Goal: Information Seeking & Learning: Learn about a topic

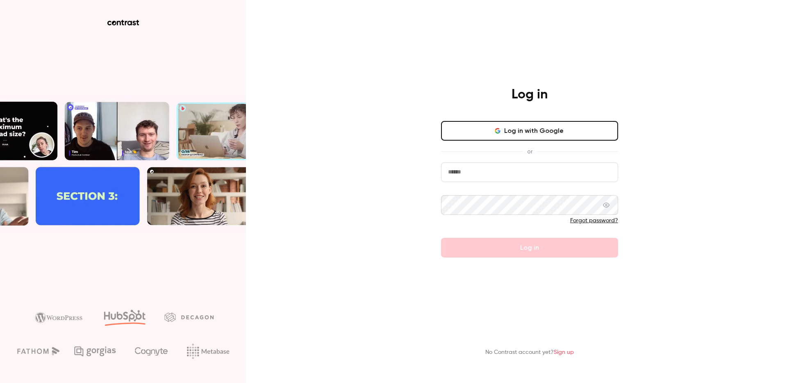
click at [497, 128] on icon "button" at bounding box center [497, 129] width 4 height 2
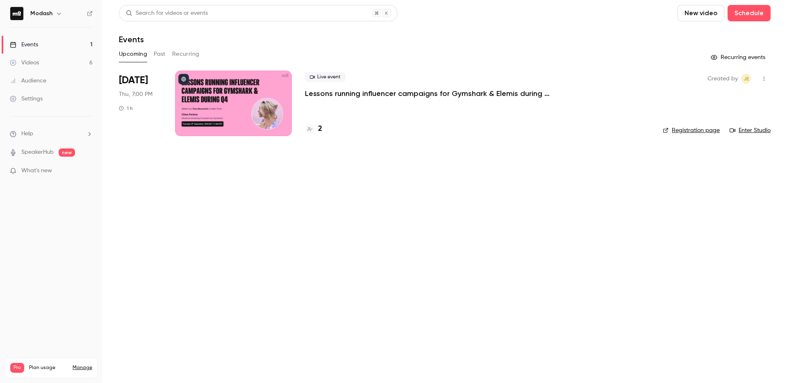
click at [308, 129] on icon at bounding box center [309, 129] width 5 height 4
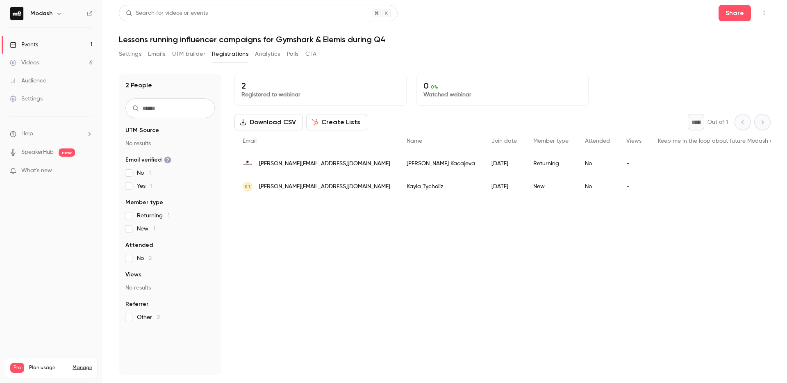
click at [77, 49] on link "Events 1" at bounding box center [51, 45] width 102 height 18
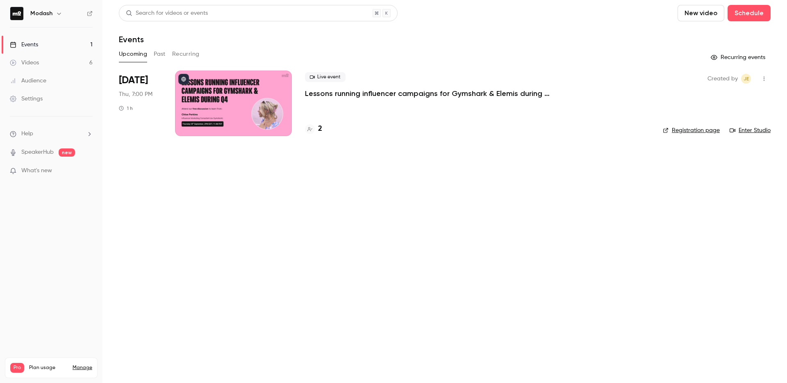
click at [75, 65] on link "Videos 6" at bounding box center [51, 63] width 102 height 18
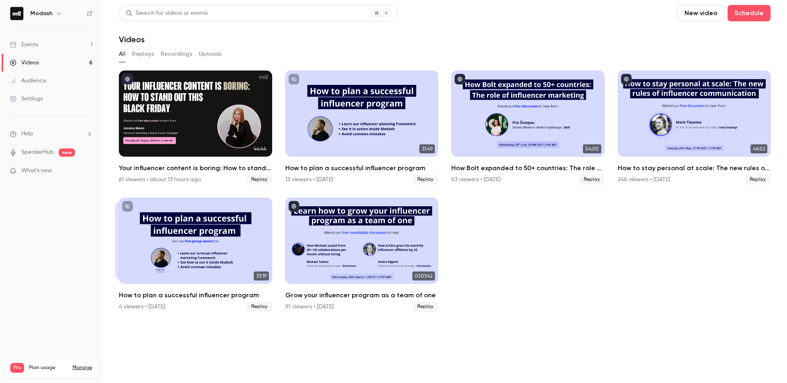
click at [47, 43] on link "Events 1" at bounding box center [51, 45] width 102 height 18
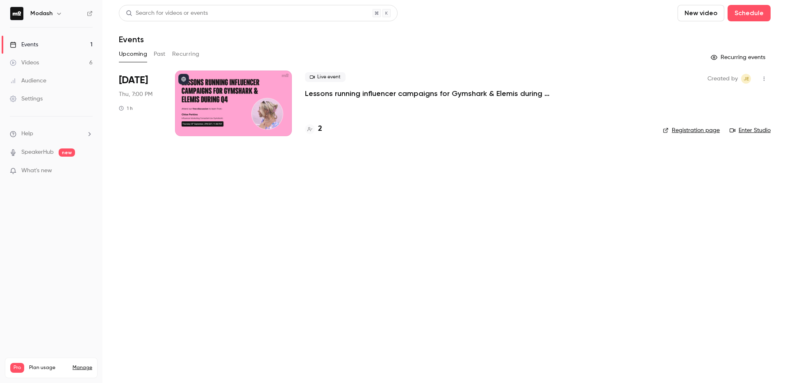
click at [165, 52] on button "Past" at bounding box center [160, 54] width 12 height 13
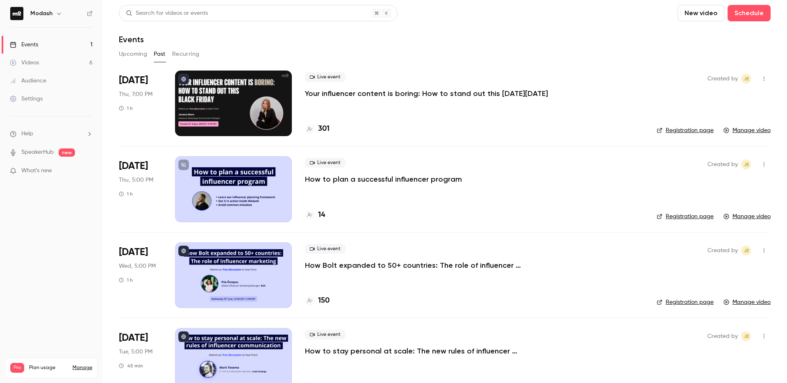
click at [374, 98] on p "Your influencer content is boring: How to stand out this [DATE][DATE]" at bounding box center [426, 93] width 243 height 10
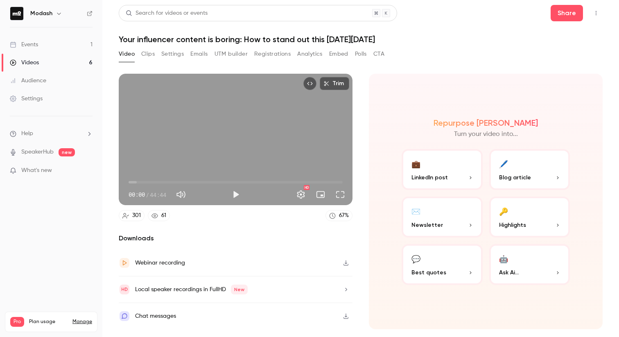
click at [310, 56] on button "Analytics" at bounding box center [309, 54] width 25 height 13
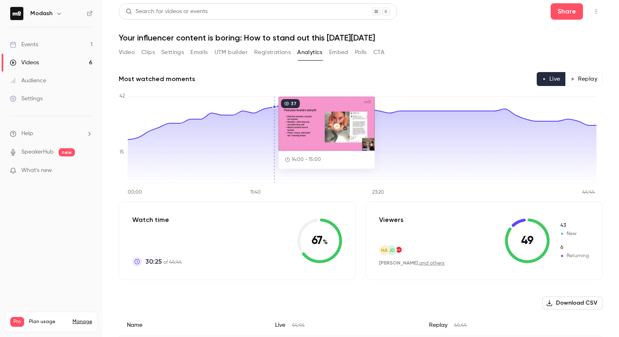
scroll to position [3, 0]
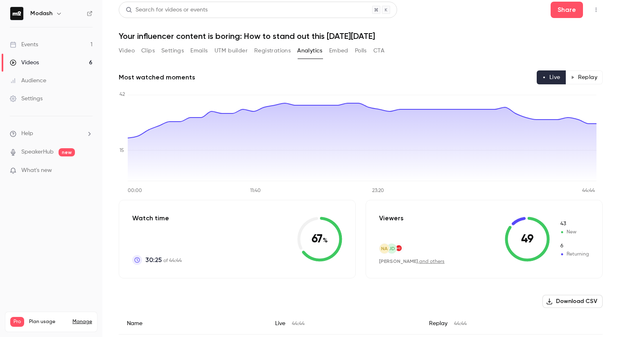
click at [570, 79] on button "Replay" at bounding box center [584, 77] width 37 height 14
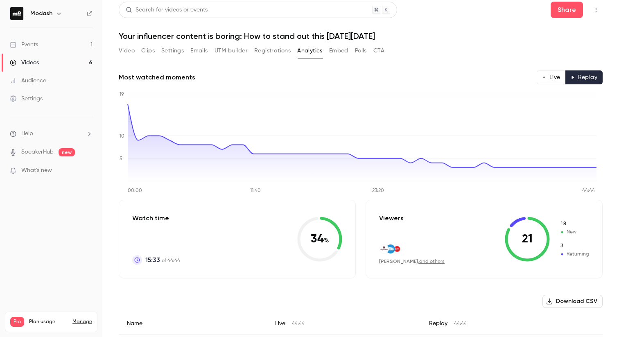
click at [55, 49] on link "Events 1" at bounding box center [51, 45] width 102 height 18
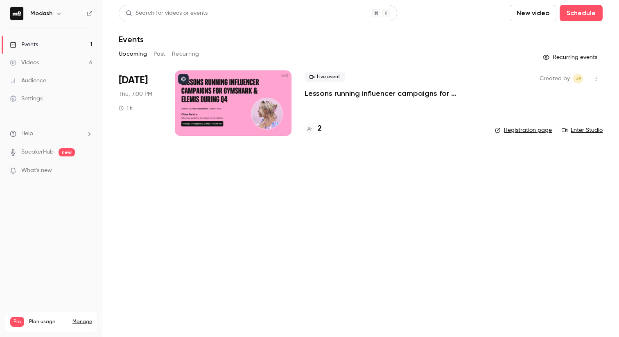
click at [165, 52] on button "Past" at bounding box center [160, 54] width 12 height 13
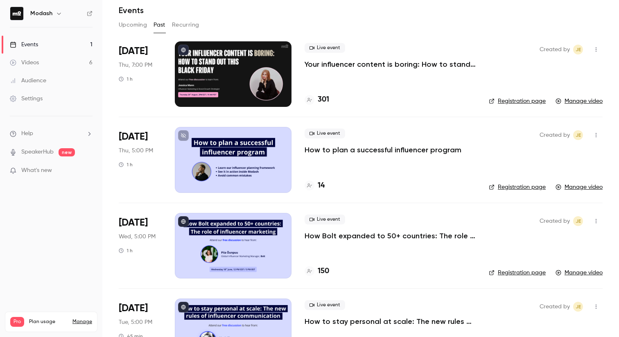
scroll to position [49, 0]
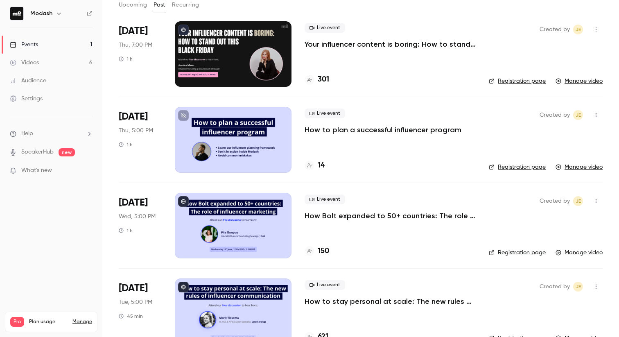
click at [405, 216] on p "How Bolt expanded to 50+ countries: The role of influencer marketing" at bounding box center [390, 216] width 171 height 10
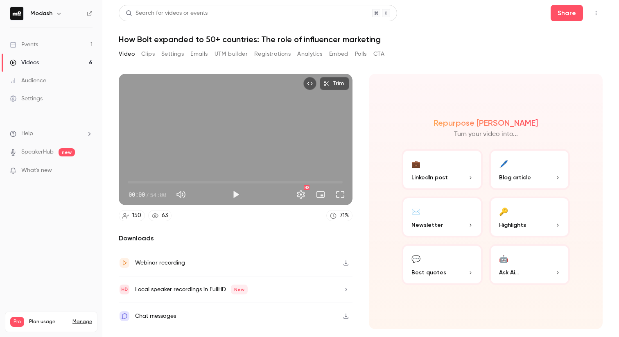
click at [316, 54] on button "Analytics" at bounding box center [309, 54] width 25 height 13
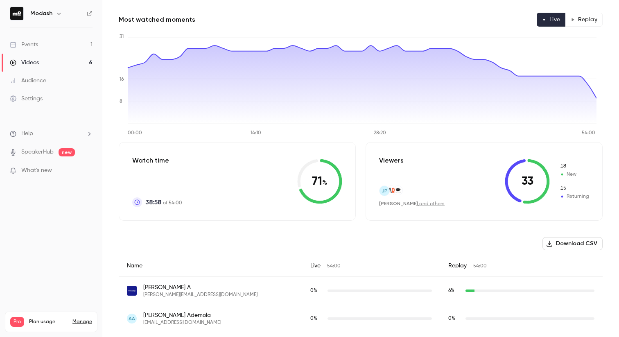
scroll to position [58, 0]
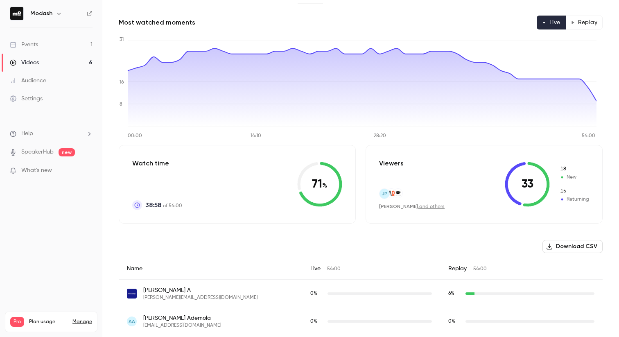
click at [585, 22] on button "Replay" at bounding box center [584, 23] width 37 height 14
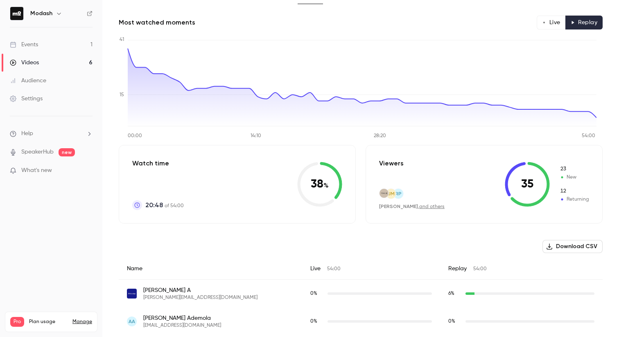
click at [43, 45] on link "Events 1" at bounding box center [51, 45] width 102 height 18
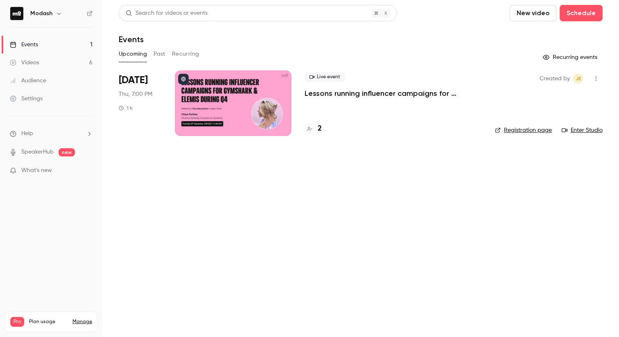
click at [163, 52] on button "Past" at bounding box center [160, 54] width 12 height 13
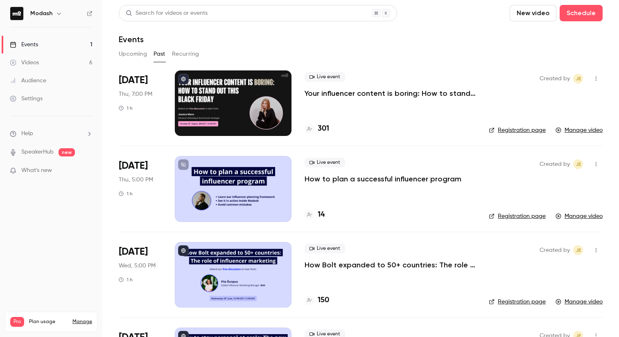
click at [354, 95] on p "Your influencer content is boring: How to stand out this [DATE][DATE]" at bounding box center [390, 93] width 171 height 10
click at [66, 78] on link "Audience" at bounding box center [51, 81] width 102 height 18
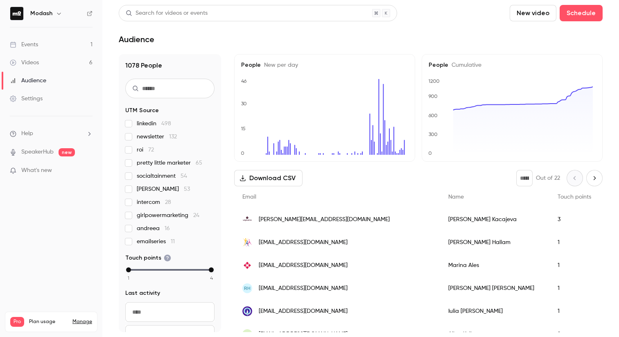
click at [59, 40] on link "Events 1" at bounding box center [51, 45] width 102 height 18
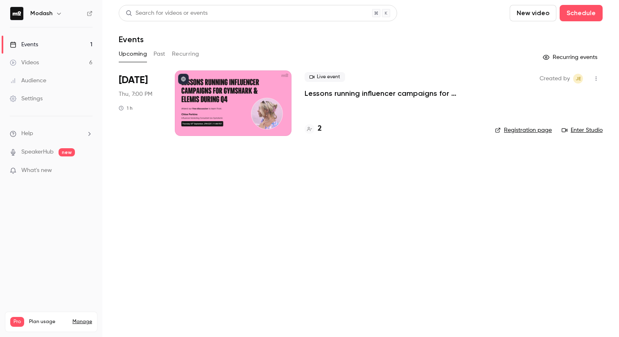
click at [155, 53] on button "Past" at bounding box center [160, 54] width 12 height 13
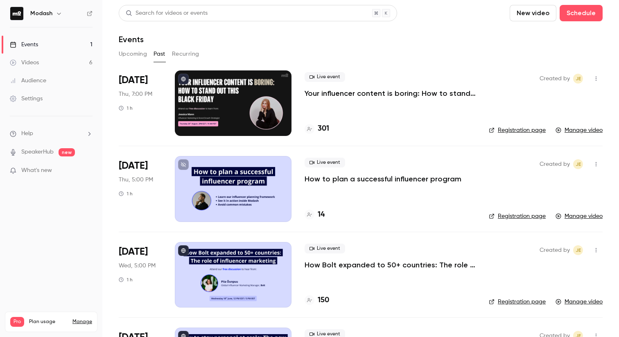
click at [370, 96] on p "Your influencer content is boring: How to stand out this [DATE][DATE]" at bounding box center [390, 93] width 171 height 10
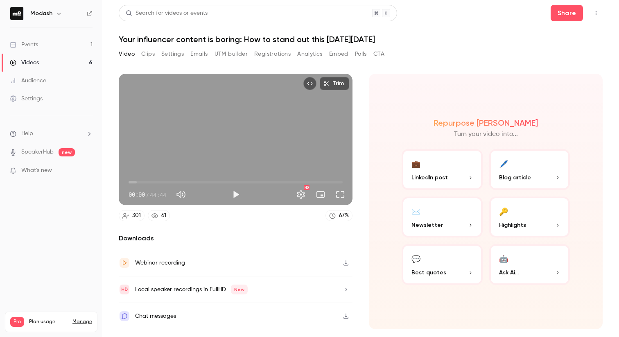
click at [304, 55] on button "Analytics" at bounding box center [309, 54] width 25 height 13
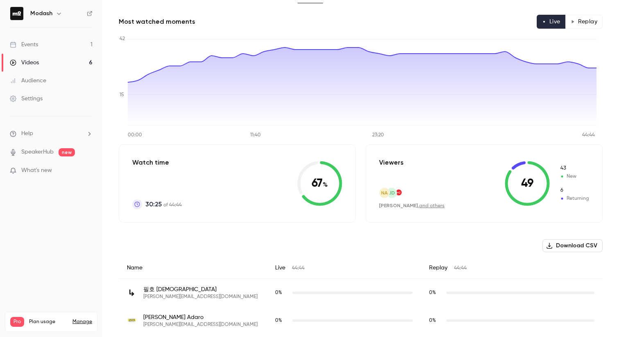
scroll to position [8, 0]
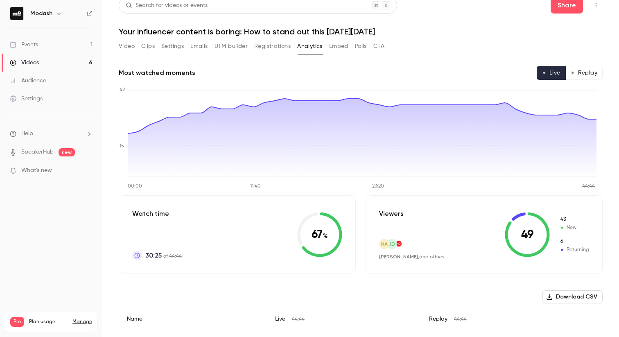
click at [582, 75] on button "Replay" at bounding box center [584, 73] width 37 height 14
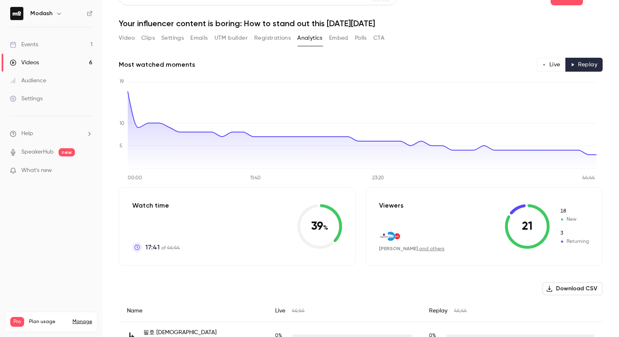
scroll to position [16, 0]
type button "replay"
click at [41, 45] on link "Events 1" at bounding box center [51, 45] width 102 height 18
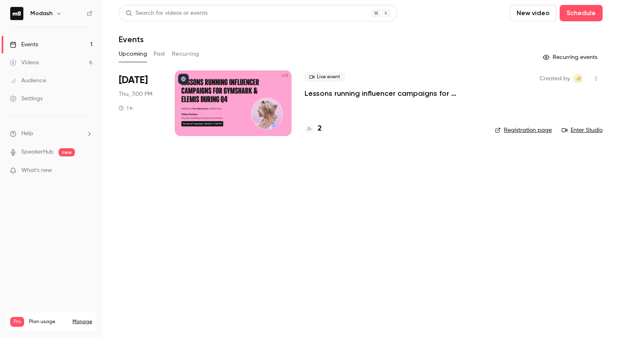
click at [161, 55] on button "Past" at bounding box center [160, 54] width 12 height 13
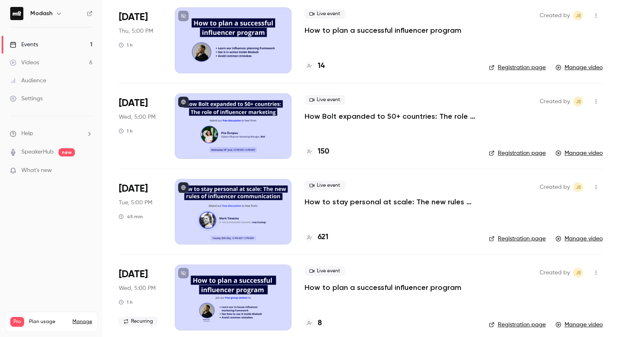
scroll to position [148, 0]
click at [389, 119] on p "How Bolt expanded to 50+ countries: The role of influencer marketing" at bounding box center [390, 117] width 171 height 10
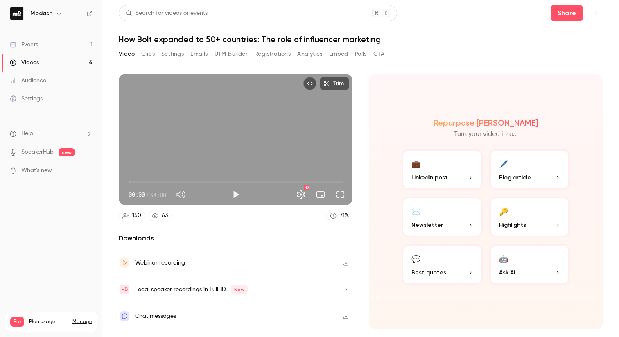
click at [317, 52] on button "Analytics" at bounding box center [309, 54] width 25 height 13
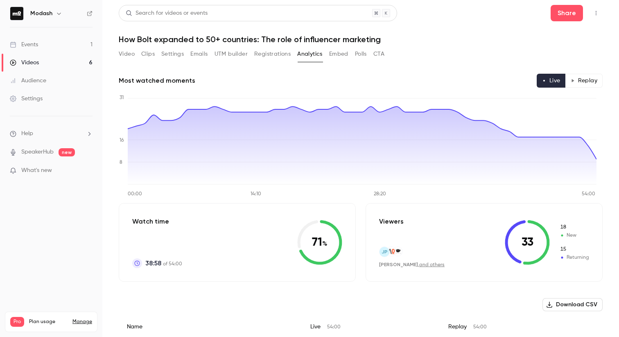
click at [270, 39] on h1 "How Bolt expanded to 50+ countries: The role of influencer marketing" at bounding box center [361, 39] width 484 height 10
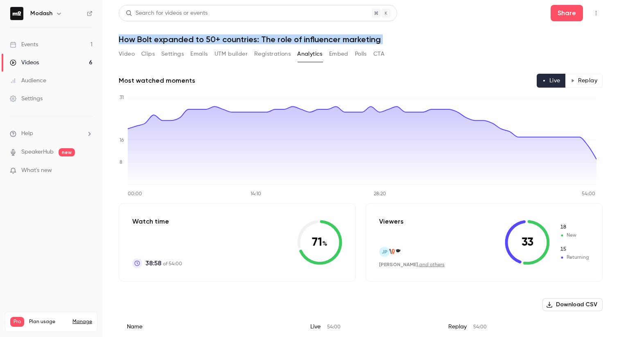
click at [270, 39] on h1 "How Bolt expanded to 50+ countries: The role of influencer marketing" at bounding box center [361, 39] width 484 height 10
copy div "How Bolt expanded to 50+ countries: The role of influencer marketing Video Clip…"
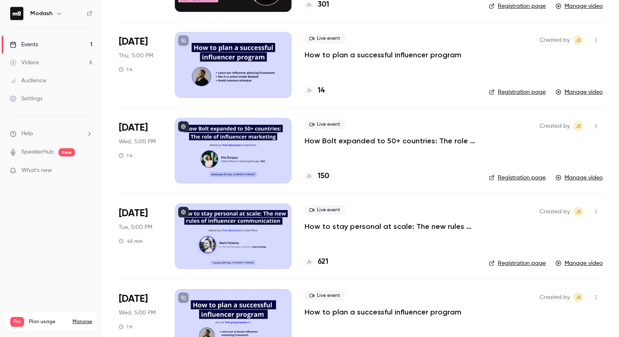
scroll to position [145, 0]
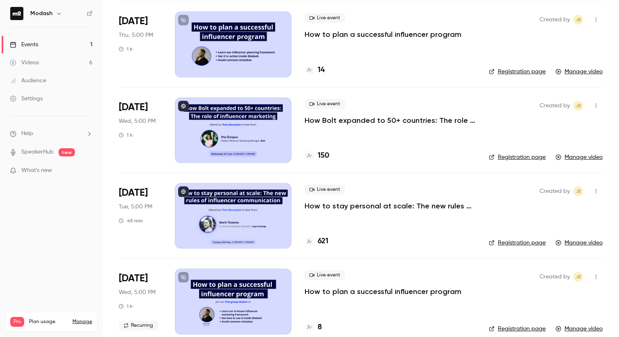
click at [401, 120] on p "How Bolt expanded to 50+ countries: The role of influencer marketing" at bounding box center [390, 121] width 171 height 10
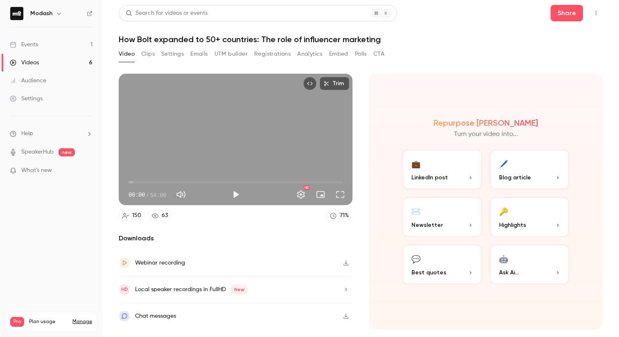
click at [298, 55] on button "Analytics" at bounding box center [309, 54] width 25 height 13
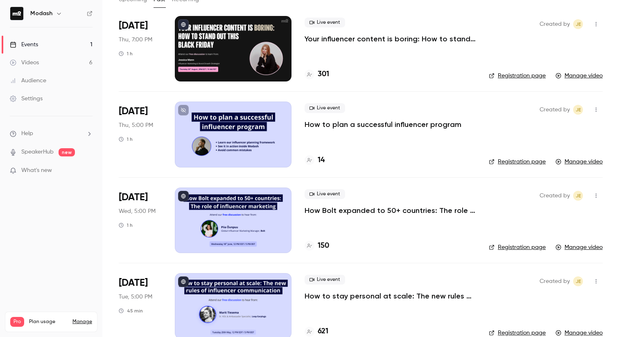
scroll to position [55, 0]
click at [407, 40] on p "Your influencer content is boring: How to stand out this [DATE][DATE]" at bounding box center [390, 39] width 171 height 10
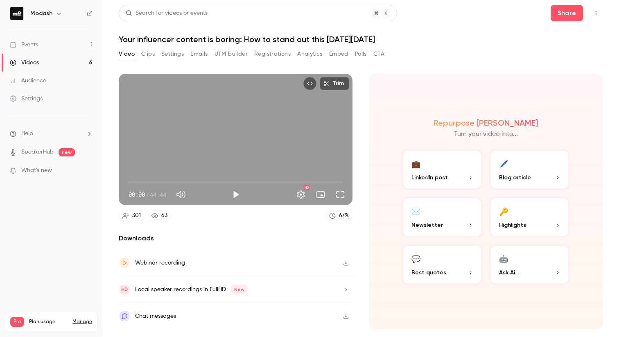
click at [318, 54] on button "Analytics" at bounding box center [309, 54] width 25 height 13
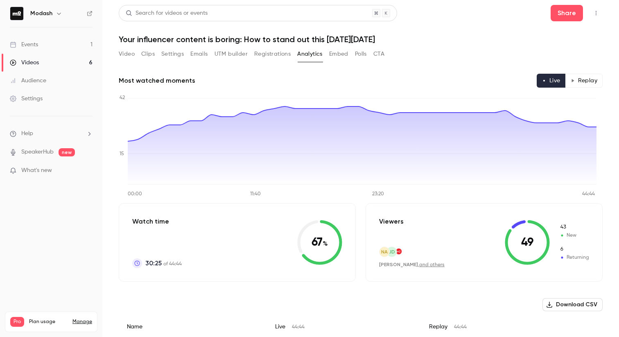
click at [37, 48] on div "Events" at bounding box center [24, 45] width 28 height 8
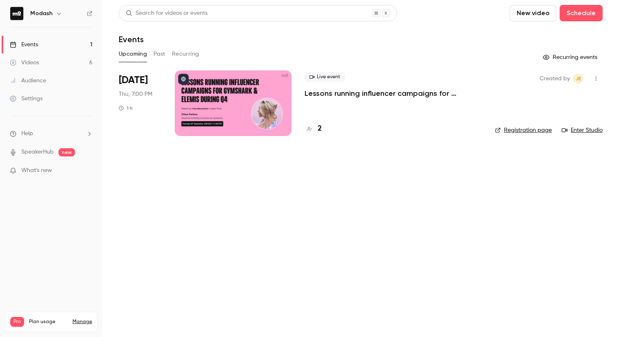
click at [154, 55] on button "Past" at bounding box center [160, 54] width 12 height 13
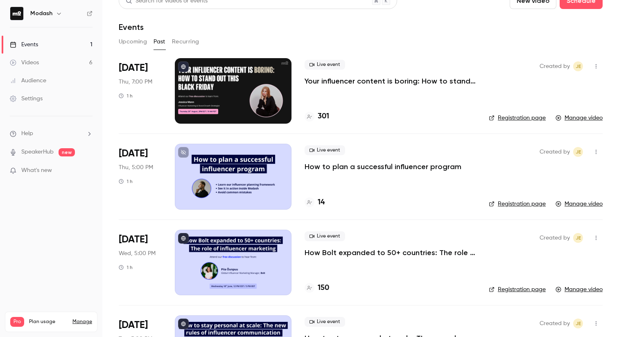
scroll to position [154, 0]
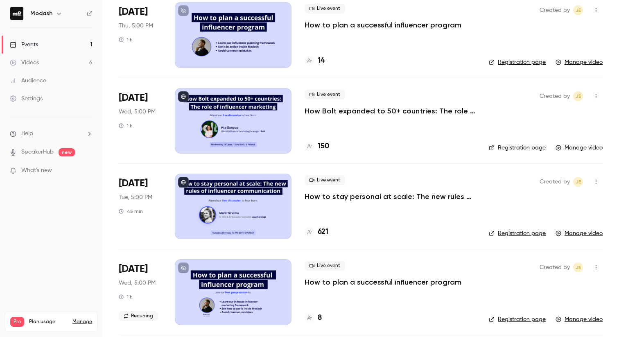
click at [367, 113] on p "How Bolt expanded to 50+ countries: The role of influencer marketing" at bounding box center [390, 111] width 171 height 10
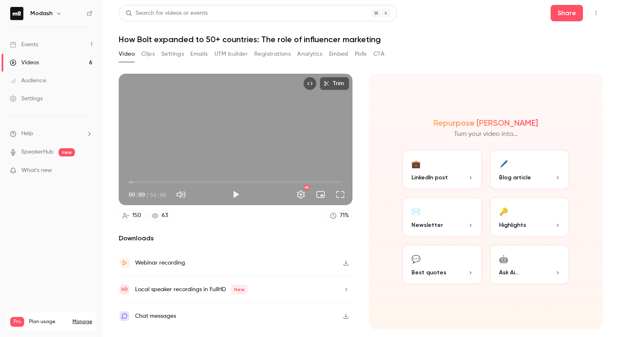
click at [318, 53] on button "Analytics" at bounding box center [309, 54] width 25 height 13
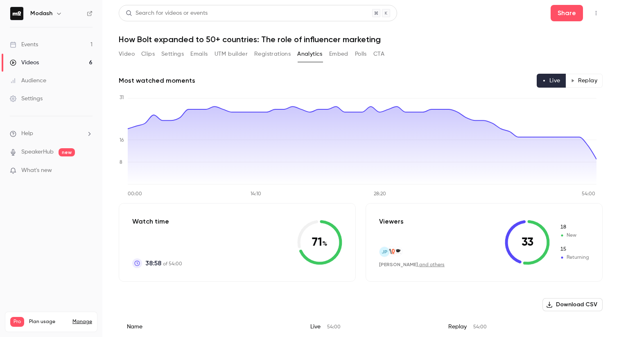
drag, startPoint x: 576, startPoint y: 77, endPoint x: 576, endPoint y: 83, distance: 5.3
click at [576, 77] on button "Replay" at bounding box center [584, 81] width 37 height 14
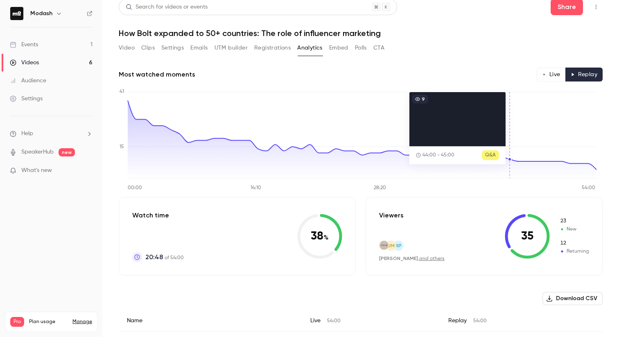
scroll to position [13, 0]
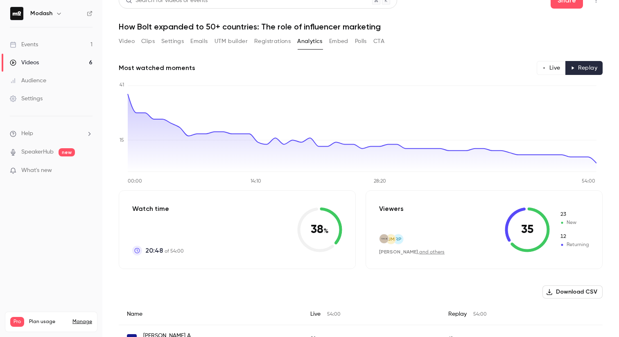
type button "replay"
click at [40, 46] on link "Events 1" at bounding box center [51, 45] width 102 height 18
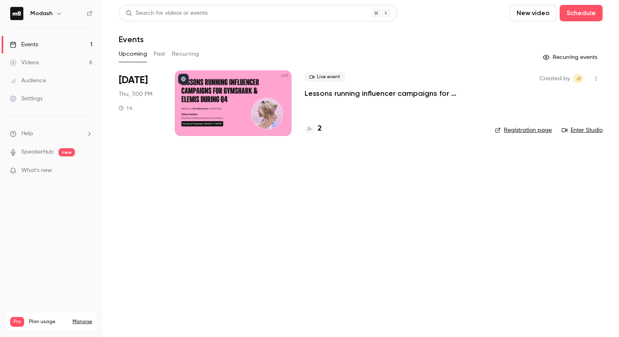
click at [154, 52] on button "Past" at bounding box center [160, 54] width 12 height 13
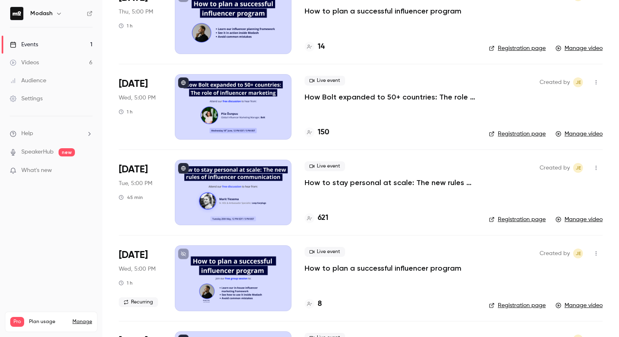
scroll to position [243, 0]
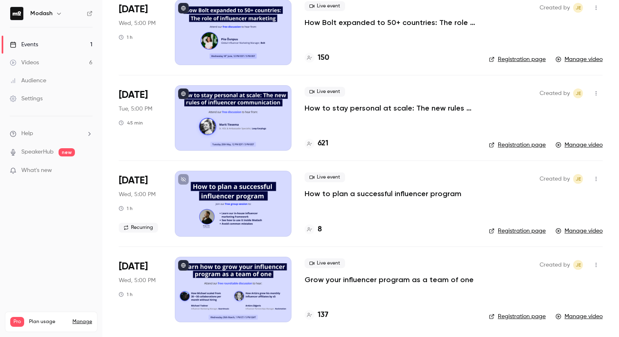
click at [402, 108] on p "How to stay personal at scale: The new rules of influencer communication" at bounding box center [390, 108] width 171 height 10
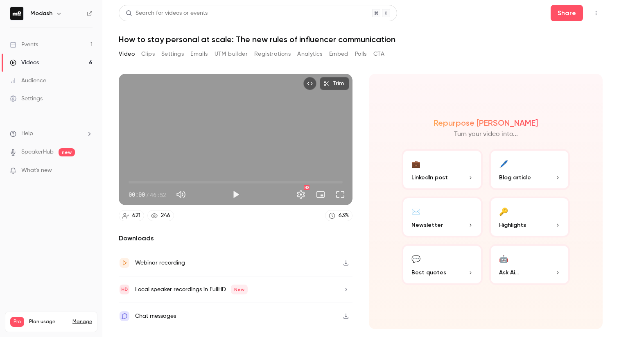
click at [310, 54] on button "Analytics" at bounding box center [309, 54] width 25 height 13
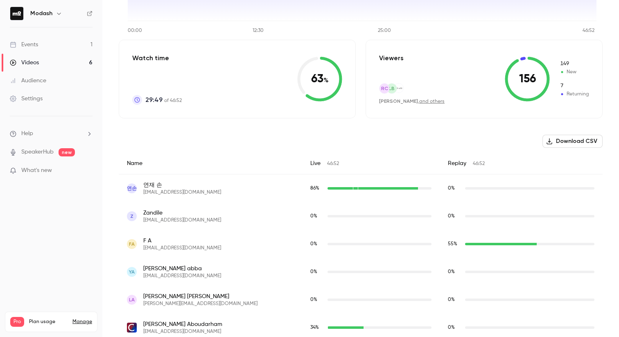
scroll to position [14, 0]
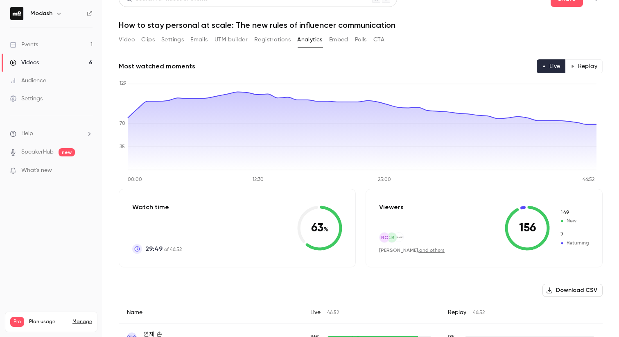
click at [224, 25] on h1 "How to stay personal at scale: The new rules of influencer communication" at bounding box center [361, 25] width 484 height 10
click at [224, 24] on h1 "How to stay personal at scale: The new rules of influencer communication" at bounding box center [361, 25] width 484 height 10
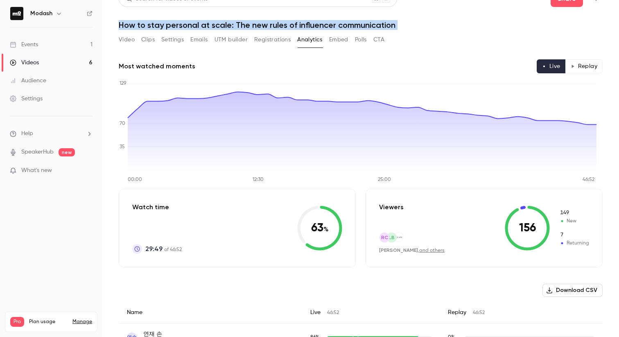
click at [224, 24] on h1 "How to stay personal at scale: The new rules of influencer communication" at bounding box center [361, 25] width 484 height 10
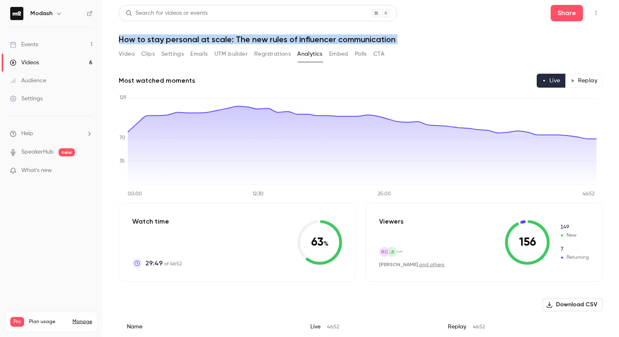
click at [61, 48] on link "Events 1" at bounding box center [51, 45] width 102 height 18
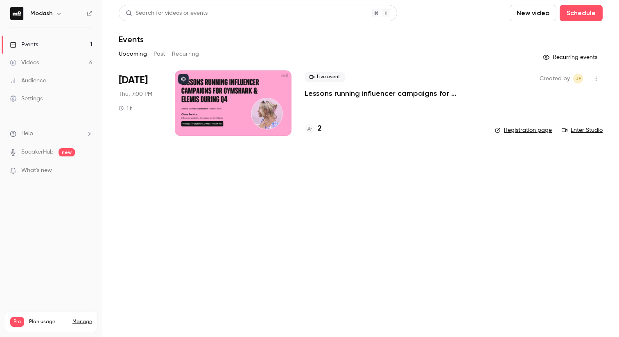
click at [165, 50] on div "Upcoming Past Recurring" at bounding box center [361, 54] width 484 height 13
drag, startPoint x: 162, startPoint y: 52, endPoint x: 186, endPoint y: 66, distance: 27.7
click at [162, 53] on button "Past" at bounding box center [160, 54] width 12 height 13
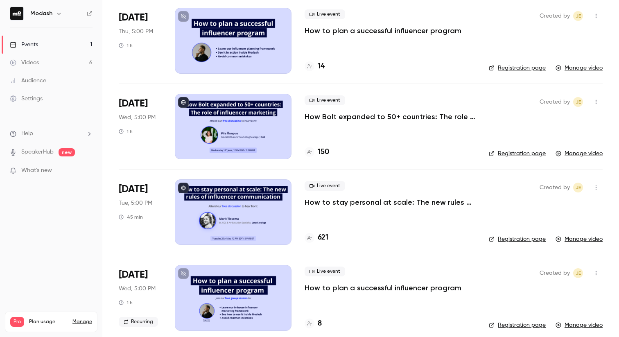
scroll to position [243, 0]
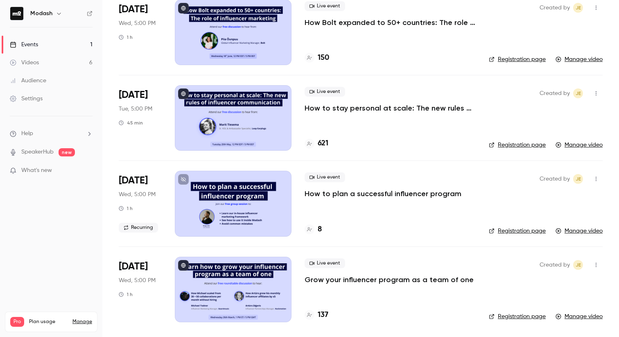
click at [393, 111] on p "How to stay personal at scale: The new rules of influencer communication" at bounding box center [390, 108] width 171 height 10
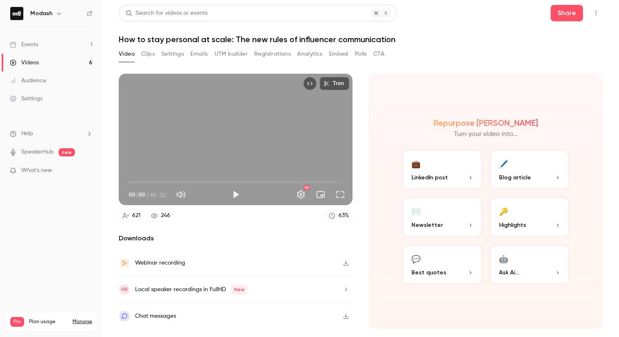
click at [301, 53] on button "Analytics" at bounding box center [309, 54] width 25 height 13
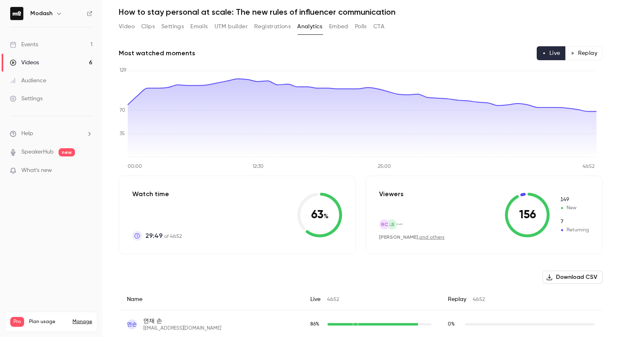
scroll to position [28, 0]
click at [44, 61] on link "Videos 6" at bounding box center [51, 63] width 102 height 18
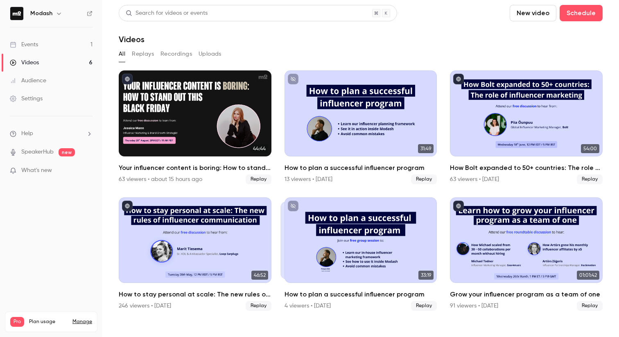
click at [35, 49] on link "Events 1" at bounding box center [51, 45] width 102 height 18
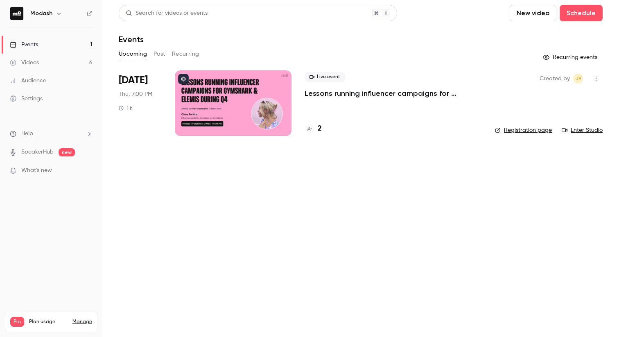
click at [150, 54] on div "Upcoming Past Recurring" at bounding box center [361, 54] width 484 height 13
click at [157, 54] on button "Past" at bounding box center [160, 54] width 12 height 13
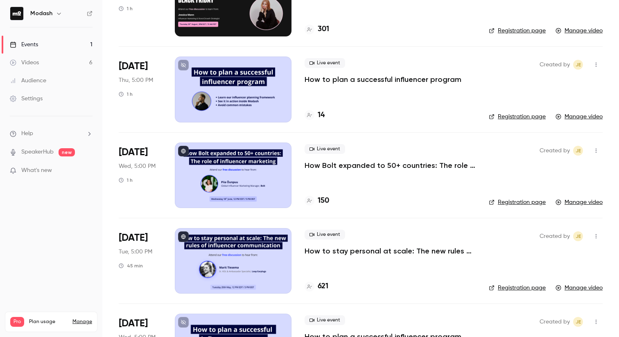
scroll to position [209, 0]
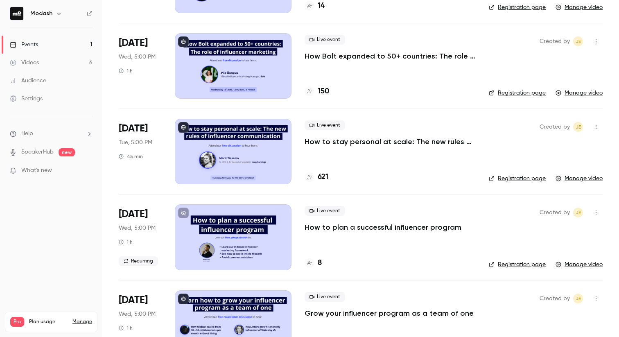
click at [428, 142] on p "How to stay personal at scale: The new rules of influencer communication" at bounding box center [390, 142] width 171 height 10
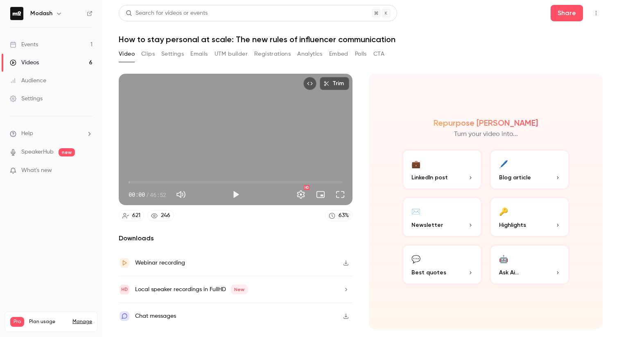
click at [315, 54] on button "Analytics" at bounding box center [309, 54] width 25 height 13
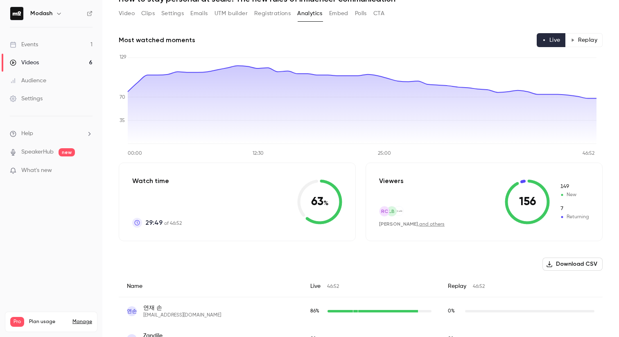
scroll to position [40, 0]
click at [582, 41] on button "Replay" at bounding box center [584, 41] width 37 height 14
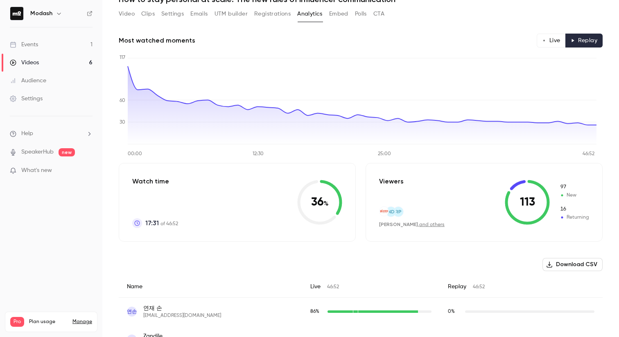
click at [55, 47] on link "Events 1" at bounding box center [51, 45] width 102 height 18
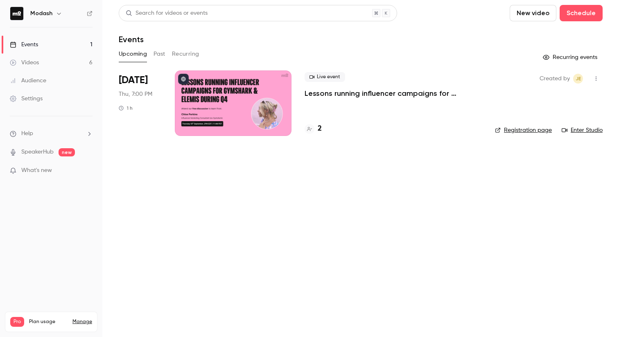
click at [163, 53] on button "Past" at bounding box center [160, 54] width 12 height 13
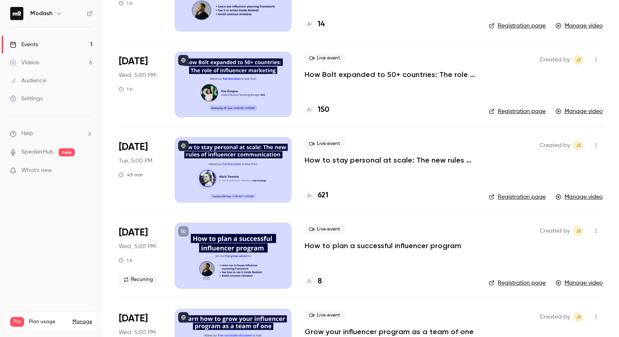
scroll to position [243, 0]
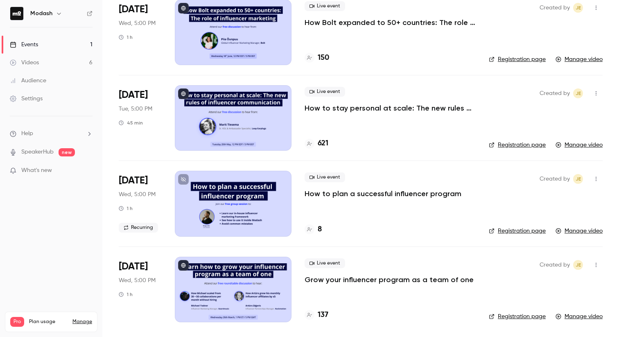
click at [394, 282] on p "Grow your influencer program as a team of one" at bounding box center [389, 280] width 169 height 10
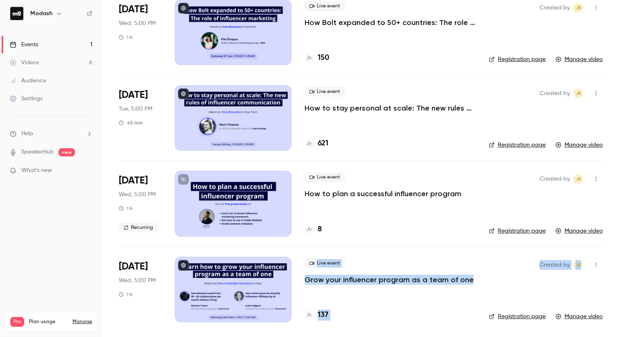
drag, startPoint x: 486, startPoint y: 280, endPoint x: 295, endPoint y: 279, distance: 191.7
click at [293, 279] on li "[DATE] Wed, 5:00 PM 1 h Live event Grow your influencer program as a team of on…" at bounding box center [361, 290] width 484 height 86
click at [303, 281] on li "[DATE] Wed, 5:00 PM 1 h Live event Grow your influencer program as a team of on…" at bounding box center [361, 290] width 484 height 86
drag, startPoint x: 304, startPoint y: 281, endPoint x: 464, endPoint y: 280, distance: 160.2
click at [464, 280] on li "[DATE] Wed, 5:00 PM 1 h Live event Grow your influencer program as a team of on…" at bounding box center [361, 290] width 484 height 86
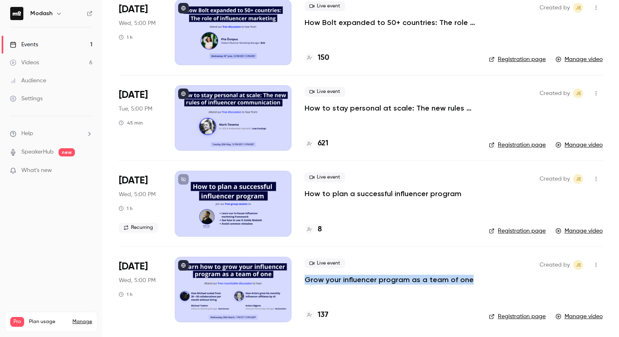
copy p "Grow your influencer program as a team of one"
drag, startPoint x: 364, startPoint y: 273, endPoint x: 364, endPoint y: 278, distance: 4.9
click at [364, 273] on div "Live event Grow your influencer program as a team of one" at bounding box center [390, 271] width 171 height 26
click at [366, 280] on p "Grow your influencer program as a team of one" at bounding box center [389, 280] width 169 height 10
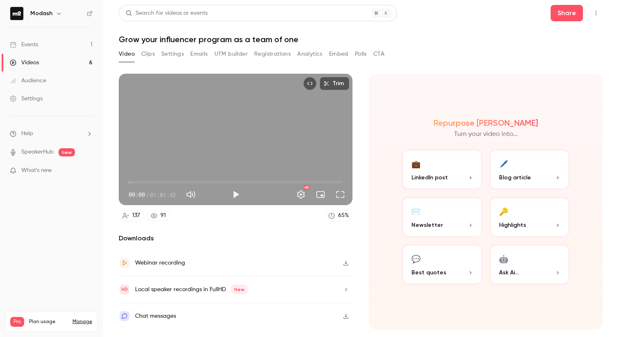
click at [311, 51] on button "Analytics" at bounding box center [309, 54] width 25 height 13
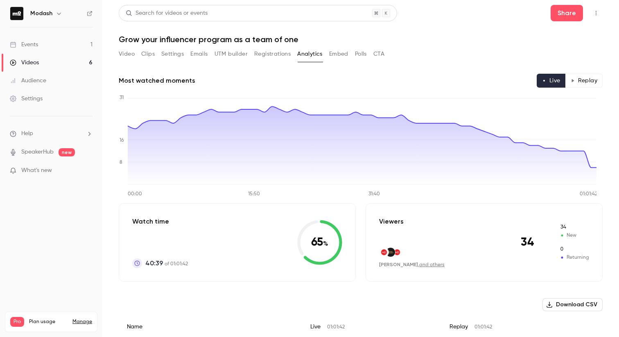
scroll to position [63, 0]
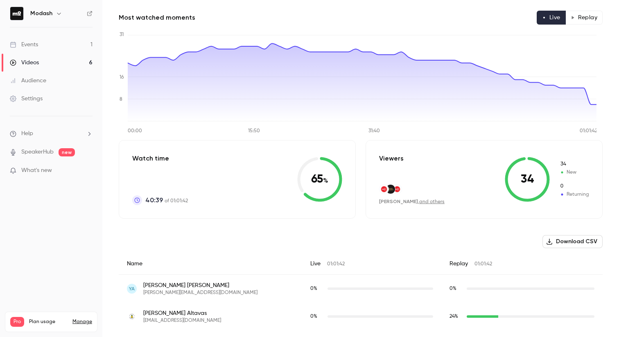
click at [583, 18] on button "Replay" at bounding box center [584, 18] width 37 height 14
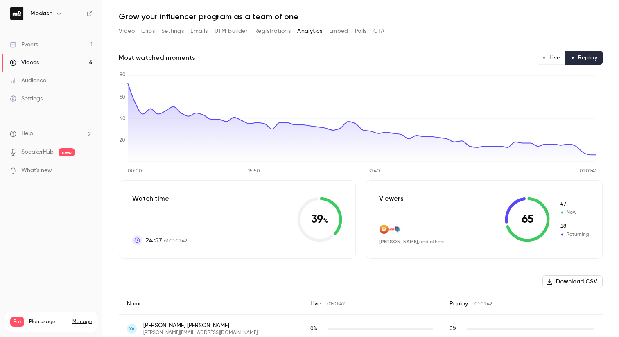
scroll to position [0, 0]
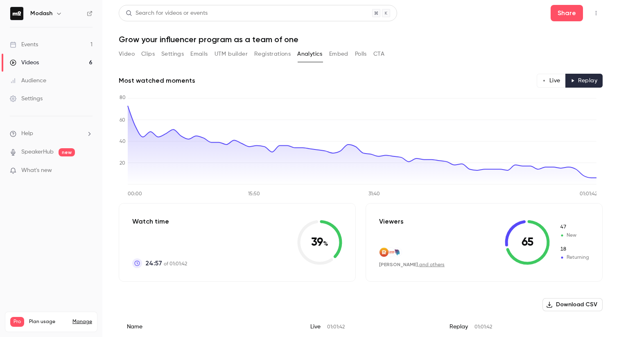
click at [279, 38] on h1 "Grow your influencer program as a team of one" at bounding box center [361, 39] width 484 height 10
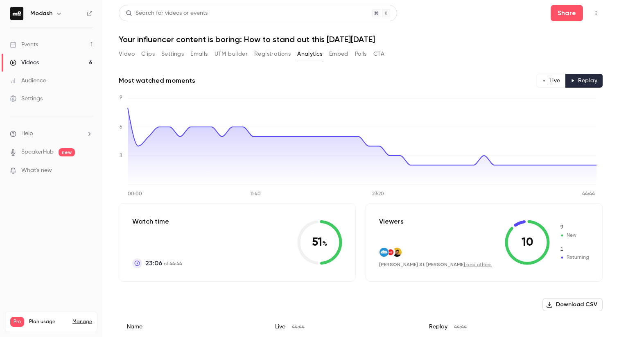
scroll to position [20, 0]
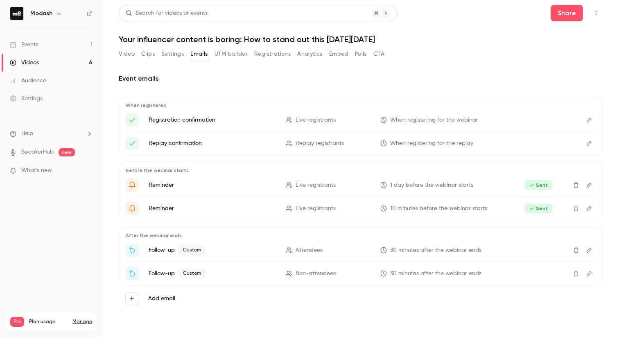
click at [44, 47] on link "Events 1" at bounding box center [51, 45] width 102 height 18
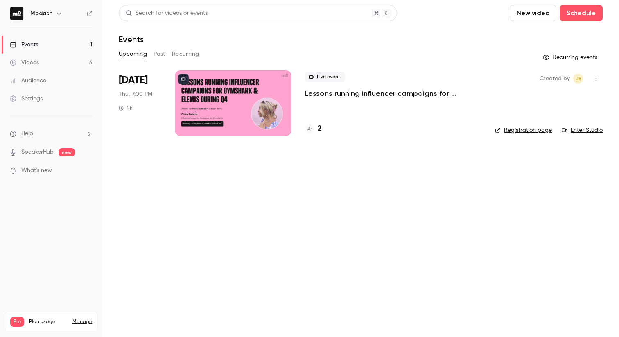
click at [154, 56] on button "Past" at bounding box center [160, 54] width 12 height 13
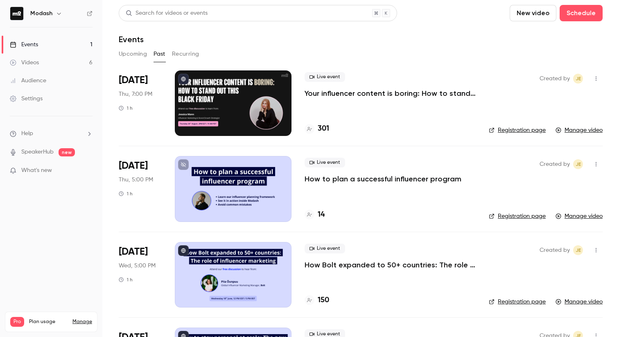
click at [349, 92] on p "Your influencer content is boring: How to stand out this [DATE][DATE]" at bounding box center [390, 93] width 171 height 10
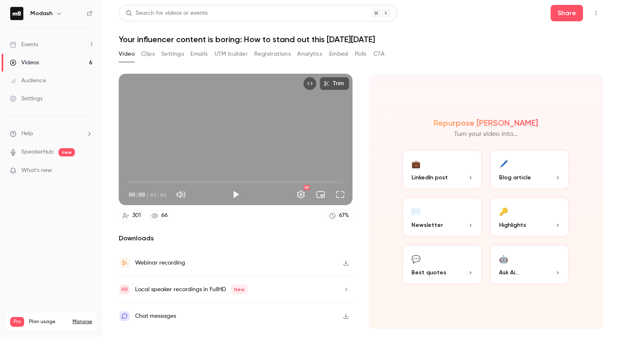
click at [314, 54] on button "Analytics" at bounding box center [309, 54] width 25 height 13
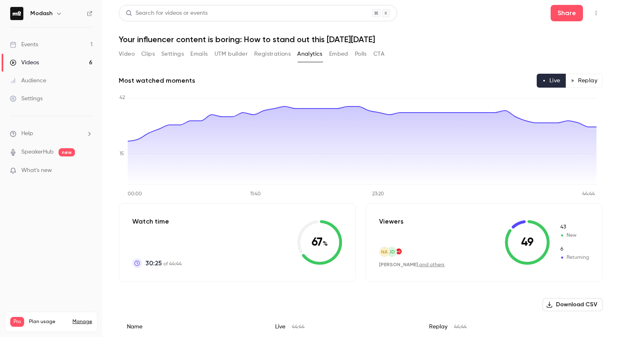
click at [578, 79] on button "Replay" at bounding box center [584, 81] width 37 height 14
click at [571, 79] on icon "button" at bounding box center [573, 81] width 4 height 4
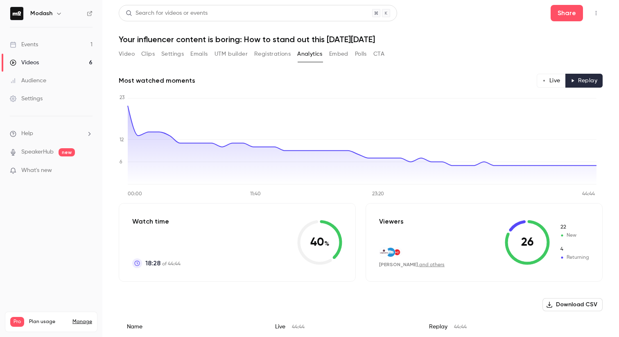
click at [39, 45] on link "Events 1" at bounding box center [51, 45] width 102 height 18
